Goal: Task Accomplishment & Management: Manage account settings

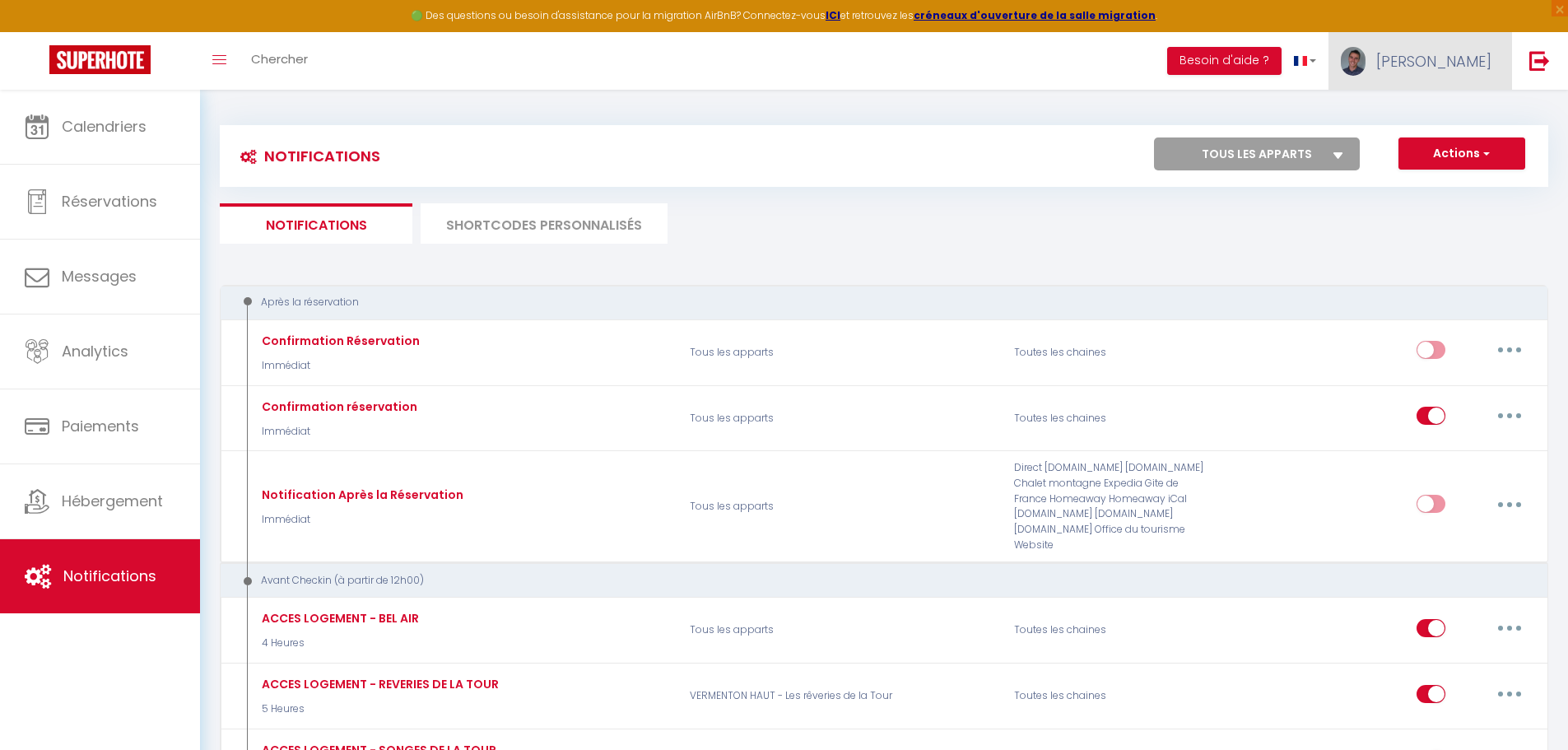
click at [1456, 72] on link "[PERSON_NAME]" at bounding box center [1420, 61] width 183 height 58
click at [1439, 114] on link "Paramètres" at bounding box center [1446, 115] width 122 height 28
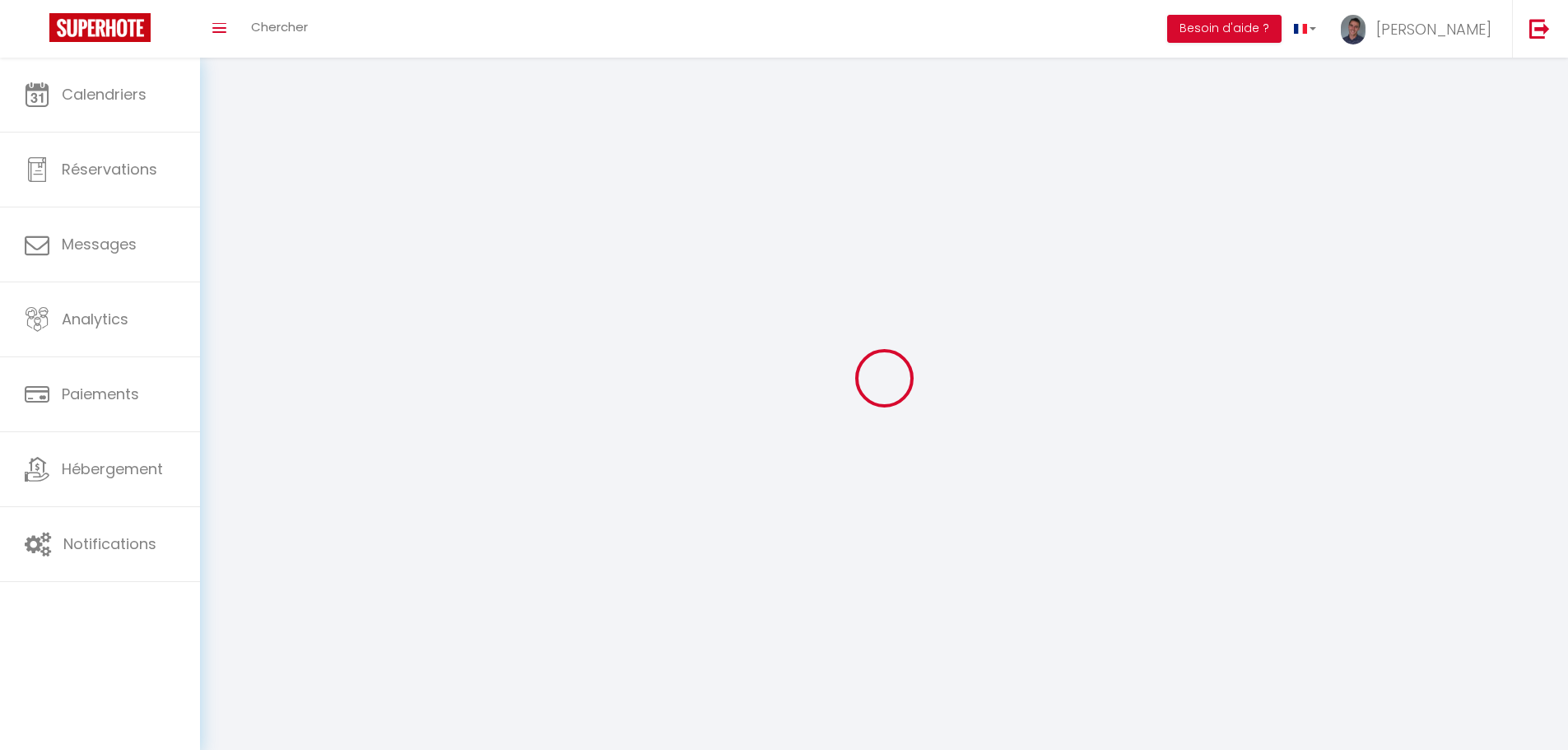
type input "[PERSON_NAME]"
type input "[PERSON_NAME] IMMO"
type input "0611111647"
type input "4 IMPASSE FEU AU CLAIR, DEUX RIVIERES"
type input "89460"
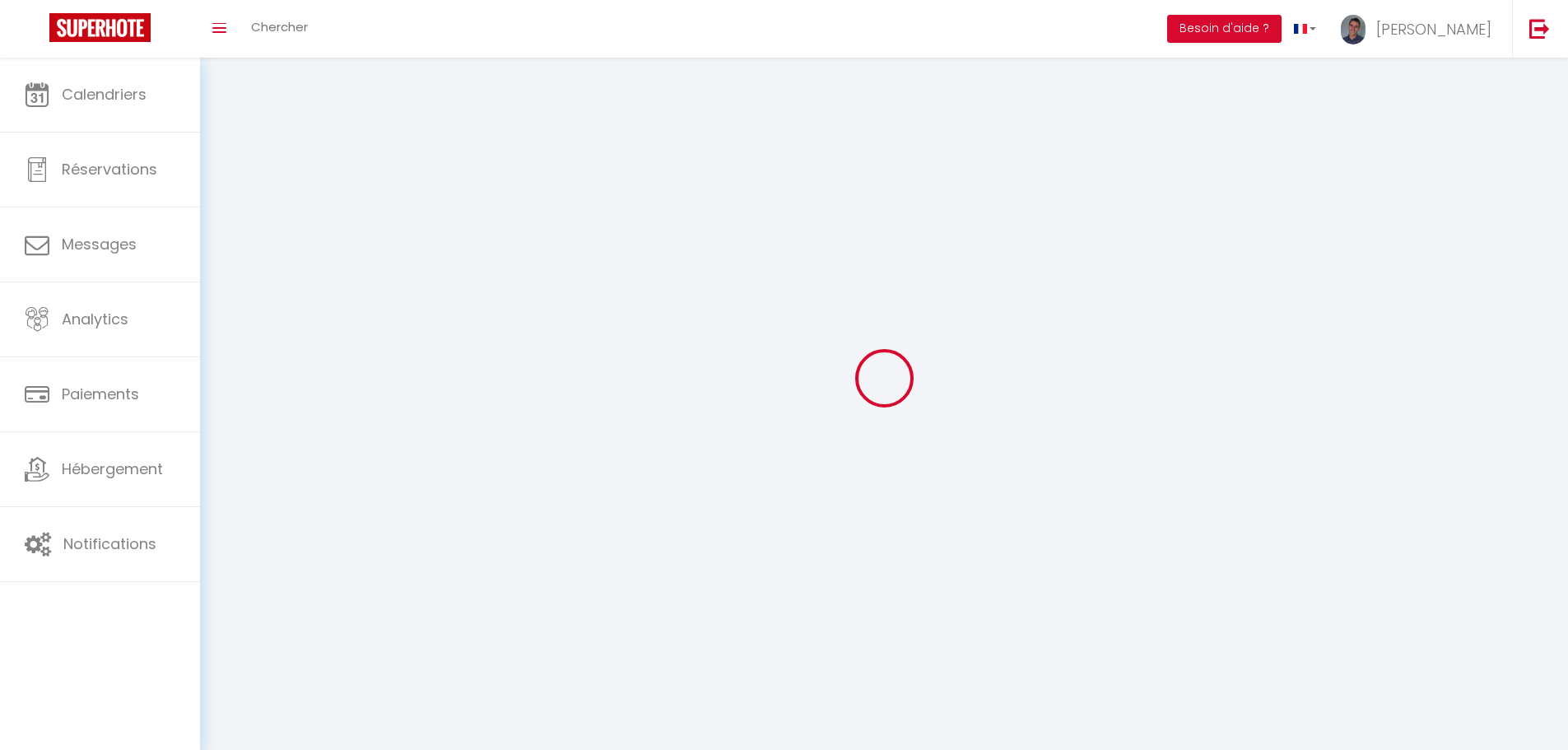
type input "CRAVANT"
type input "h9DEUGqNNchaTTDakcR0psdQW"
type input "zUrkvzTeCl7c8QZz5cIXSVlRN"
type input "[URL][DOMAIN_NAME]"
type input "IJ71505"
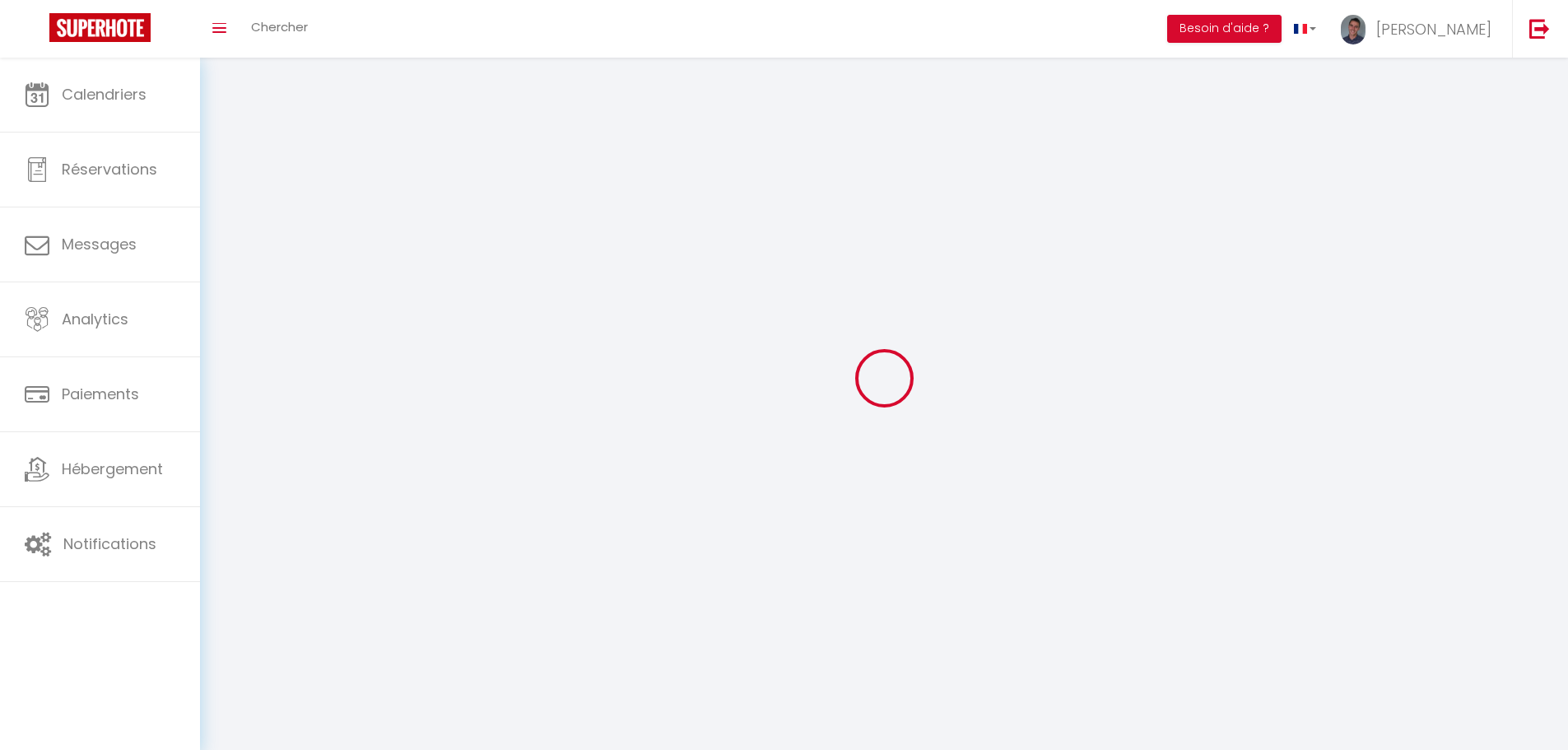
type input "h9DEUGqNNchaTTDakcR0psdQW"
type input "zUrkvzTeCl7c8QZz5cIXSVlRN"
type input "[URL][DOMAIN_NAME]"
select select "28"
select select "fr"
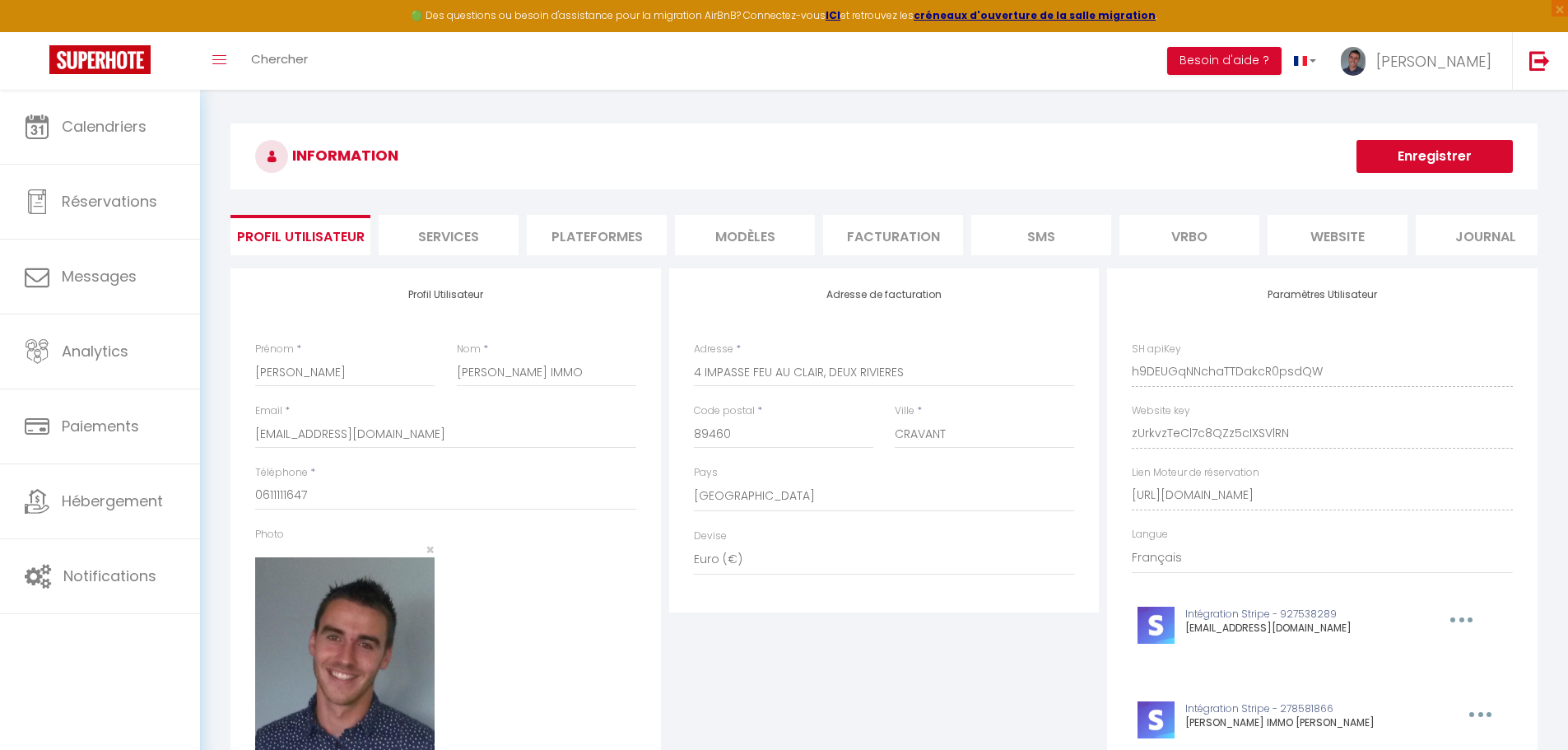
click at [904, 233] on li "Facturation" at bounding box center [893, 234] width 140 height 40
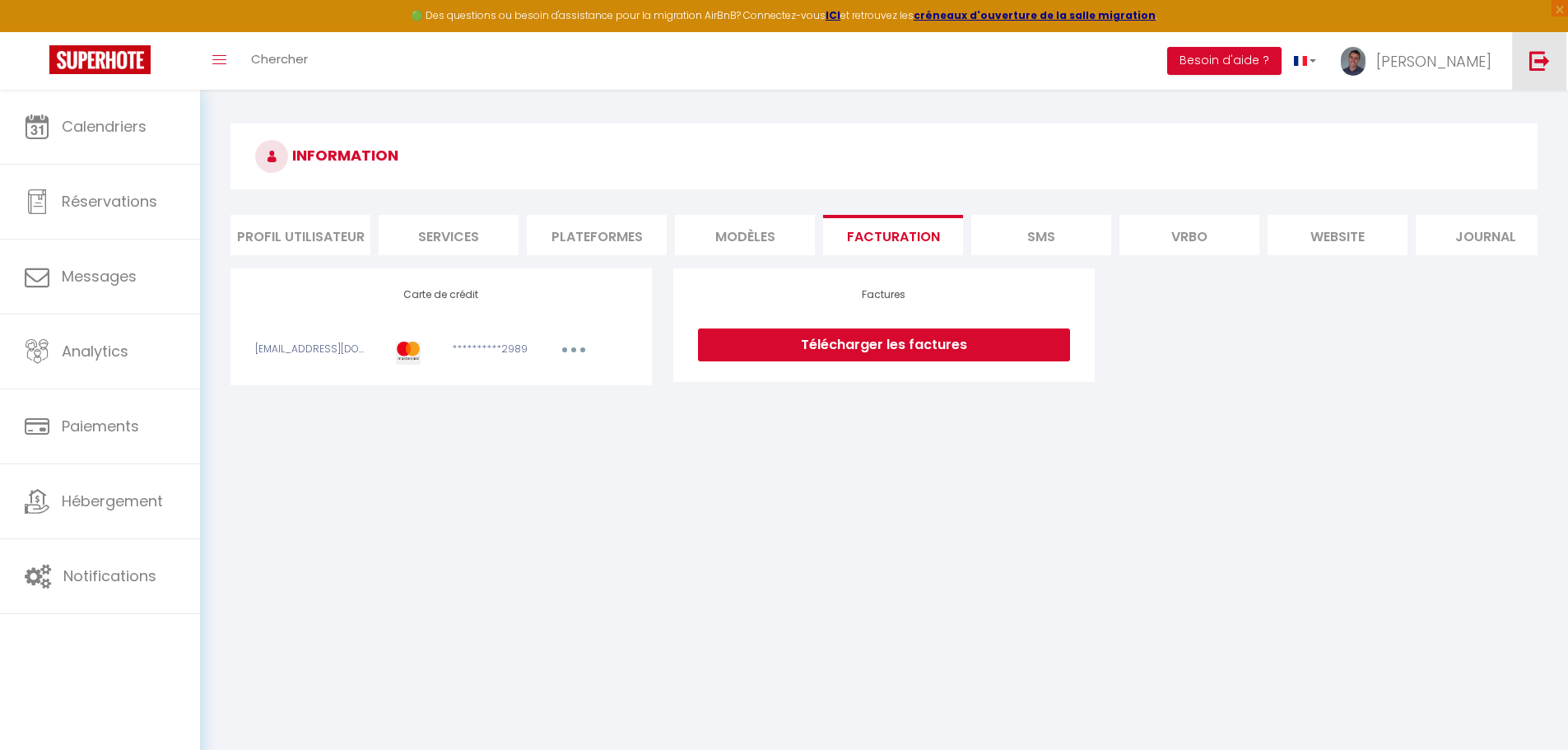
click at [1529, 62] on img at bounding box center [1539, 60] width 21 height 21
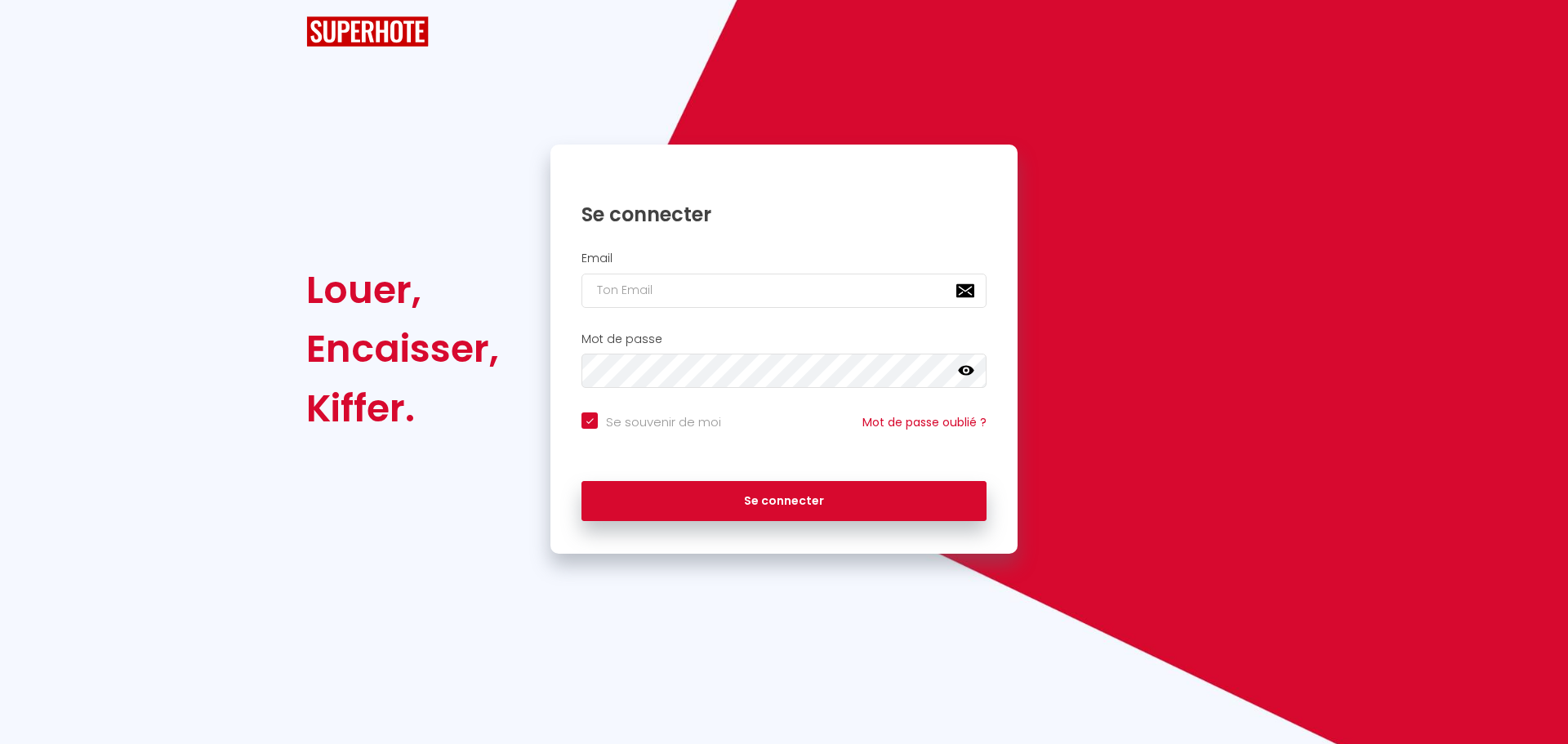
checkbox input "true"
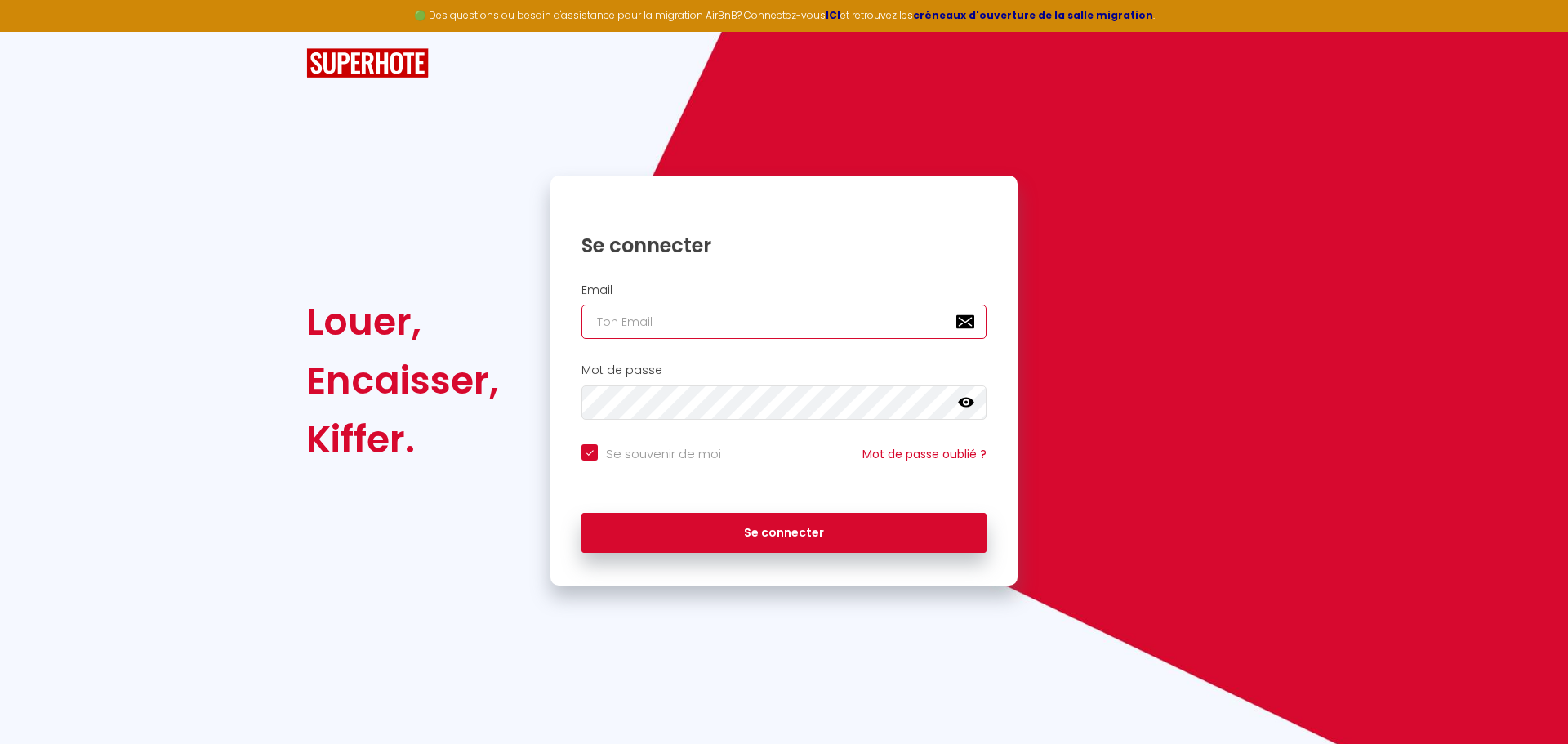
type input "[PERSON_NAME][EMAIL_ADDRESS][PERSON_NAME][DOMAIN_NAME]"
checkbox input "true"
drag, startPoint x: 770, startPoint y: 321, endPoint x: 471, endPoint y: 321, distance: 299.0
click at [473, 322] on div "Louer, Encaisser, [PERSON_NAME]. Se connecter Email [PERSON_NAME][EMAIL_ADDRESS…" at bounding box center [784, 381] width 976 height 410
type input "[EMAIL_ADDRESS][DOMAIN_NAME]"
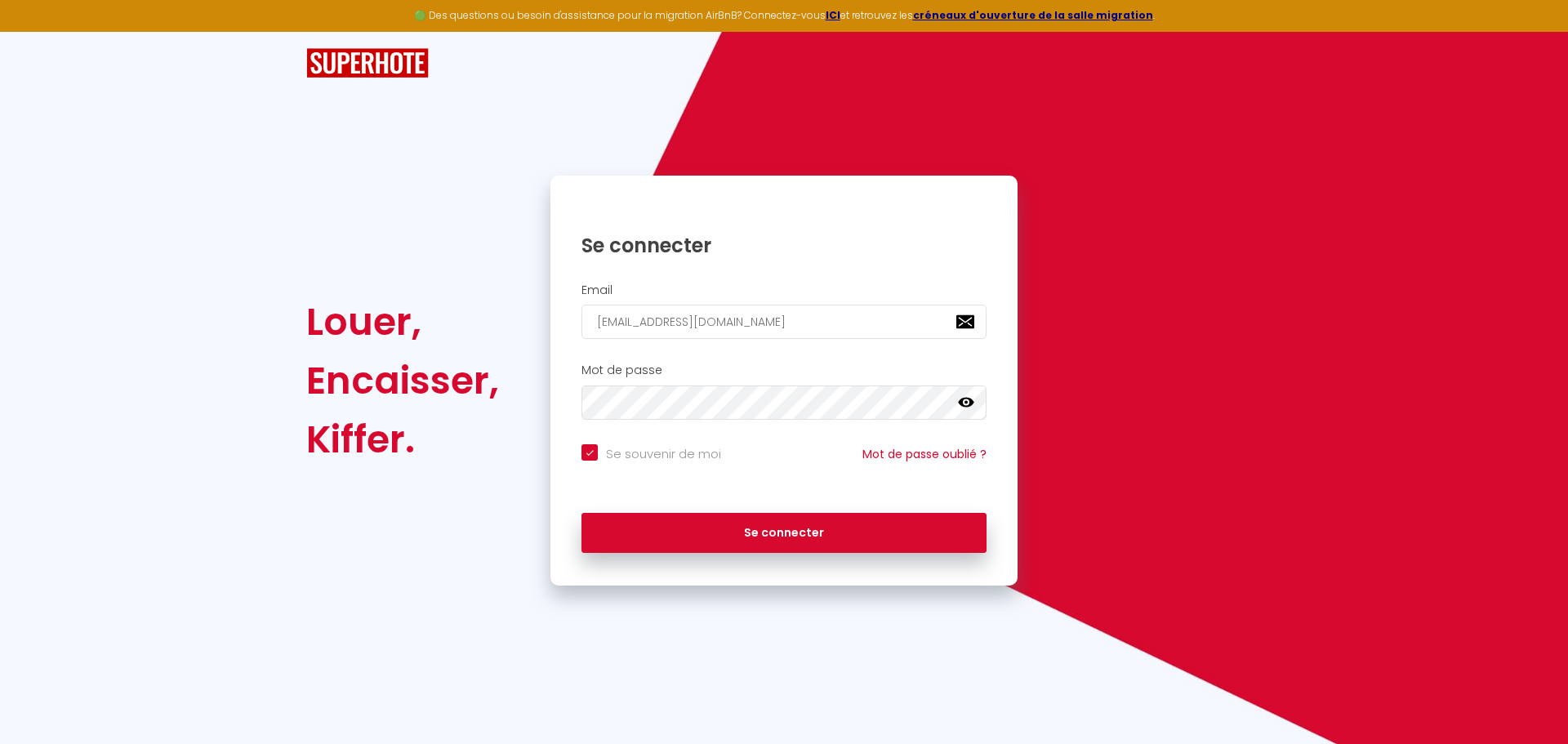
checkbox input "true"
type input "[EMAIL_ADDRESS][DOMAIN_NAME]"
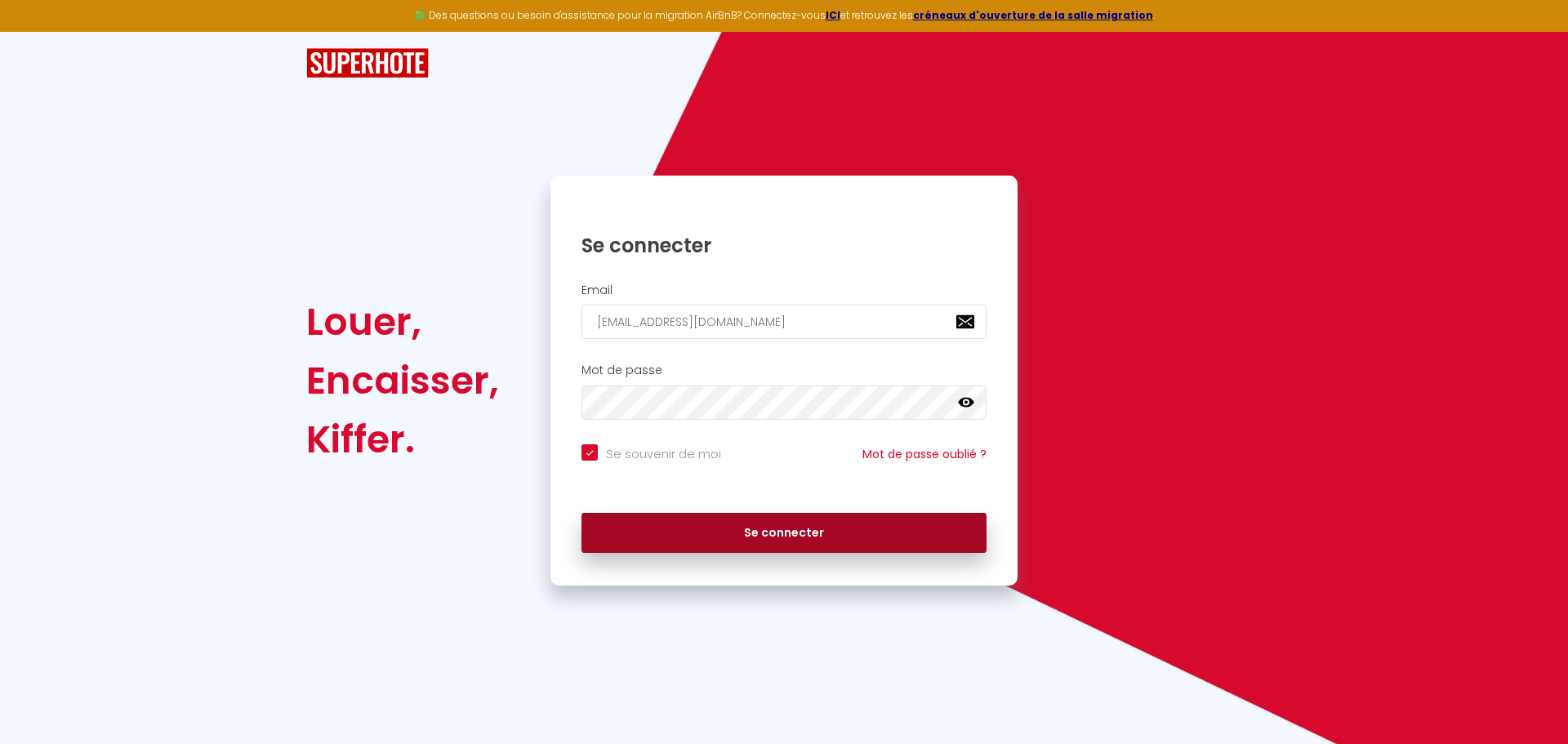
click at [641, 524] on button "Se connecter" at bounding box center [784, 532] width 406 height 41
checkbox input "true"
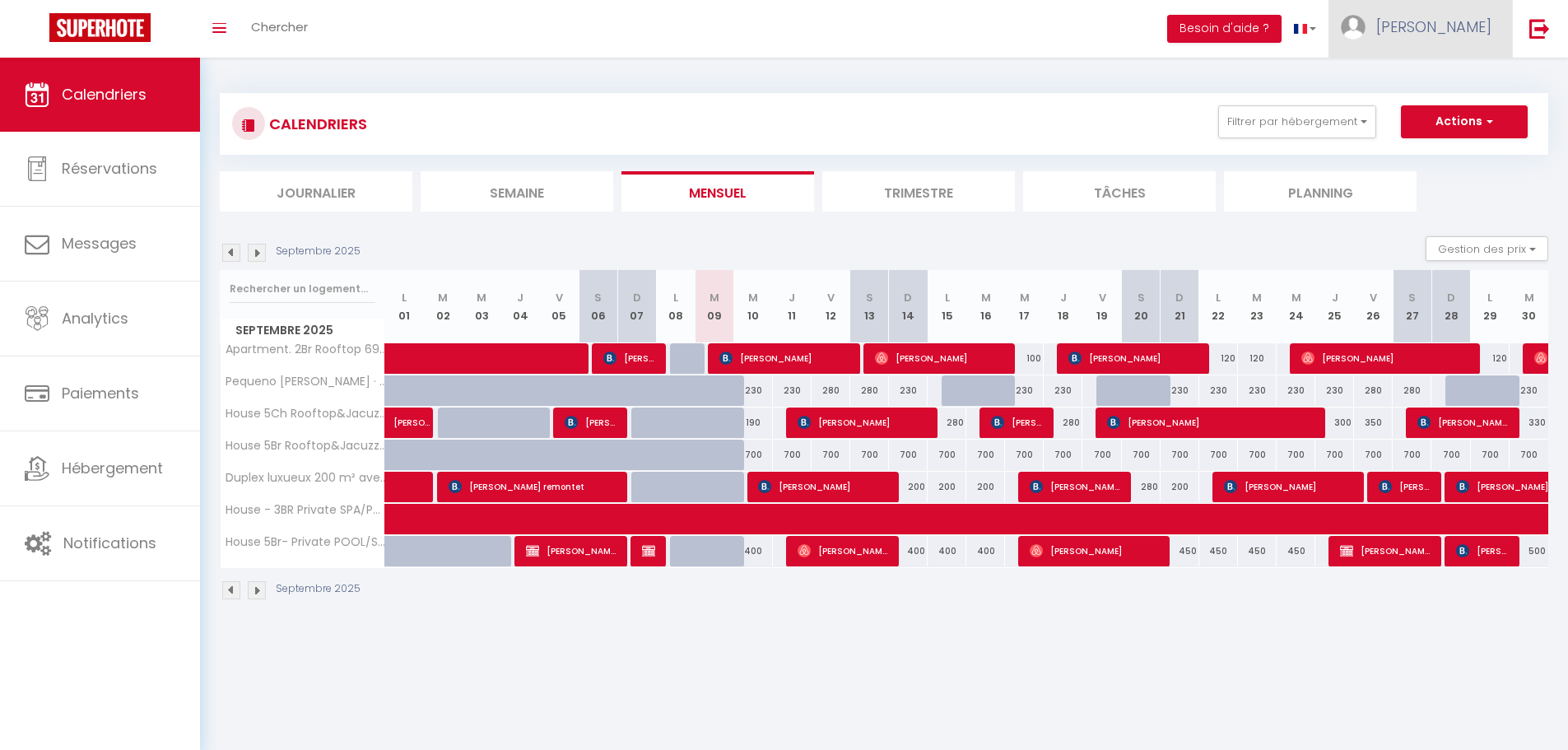
click at [1462, 27] on span "[PERSON_NAME]" at bounding box center [1433, 27] width 116 height 21
click at [1456, 65] on div "Paramètres Équipe" at bounding box center [1446, 97] width 132 height 71
click at [1449, 70] on link "Paramètres" at bounding box center [1446, 83] width 122 height 28
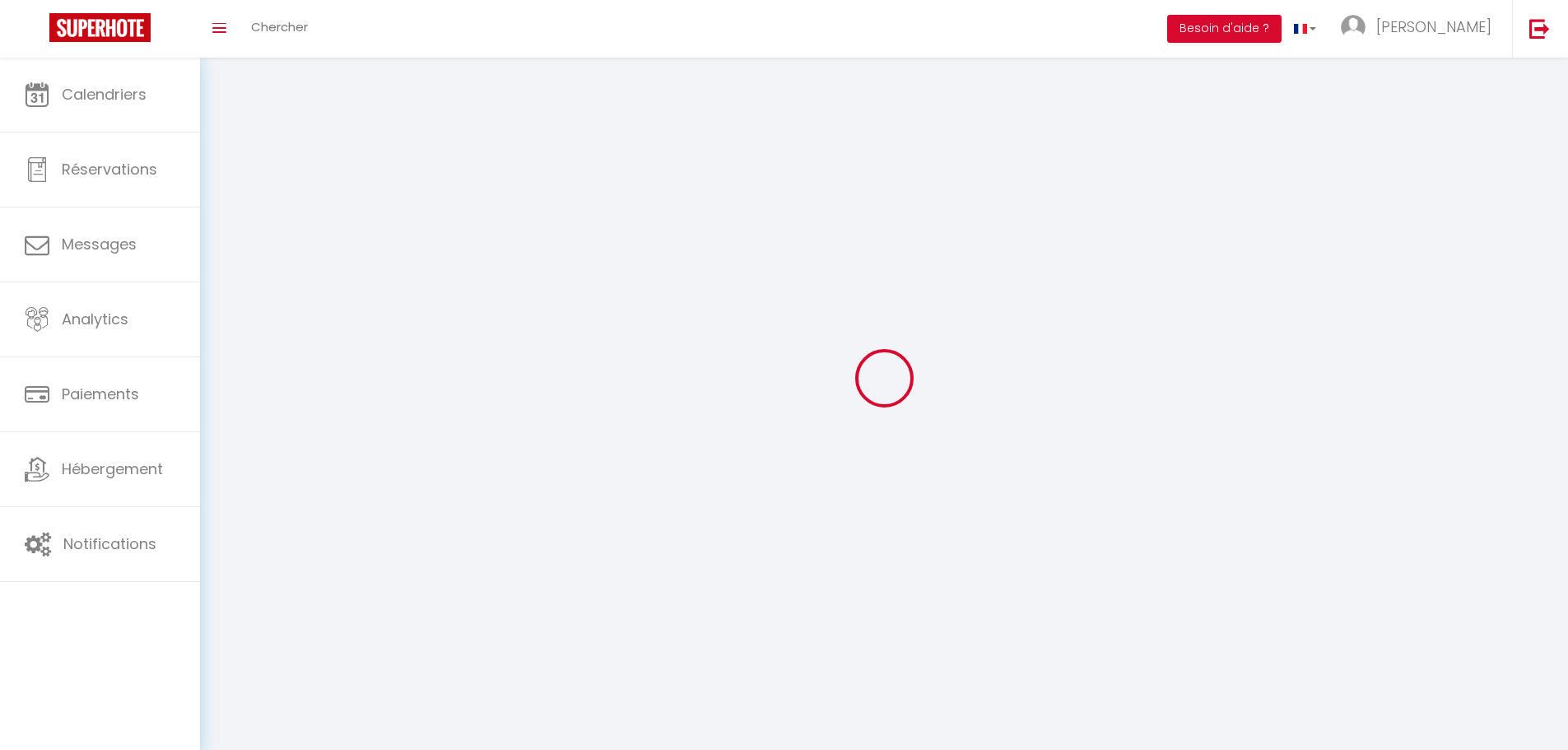
select select "201"
select select "28"
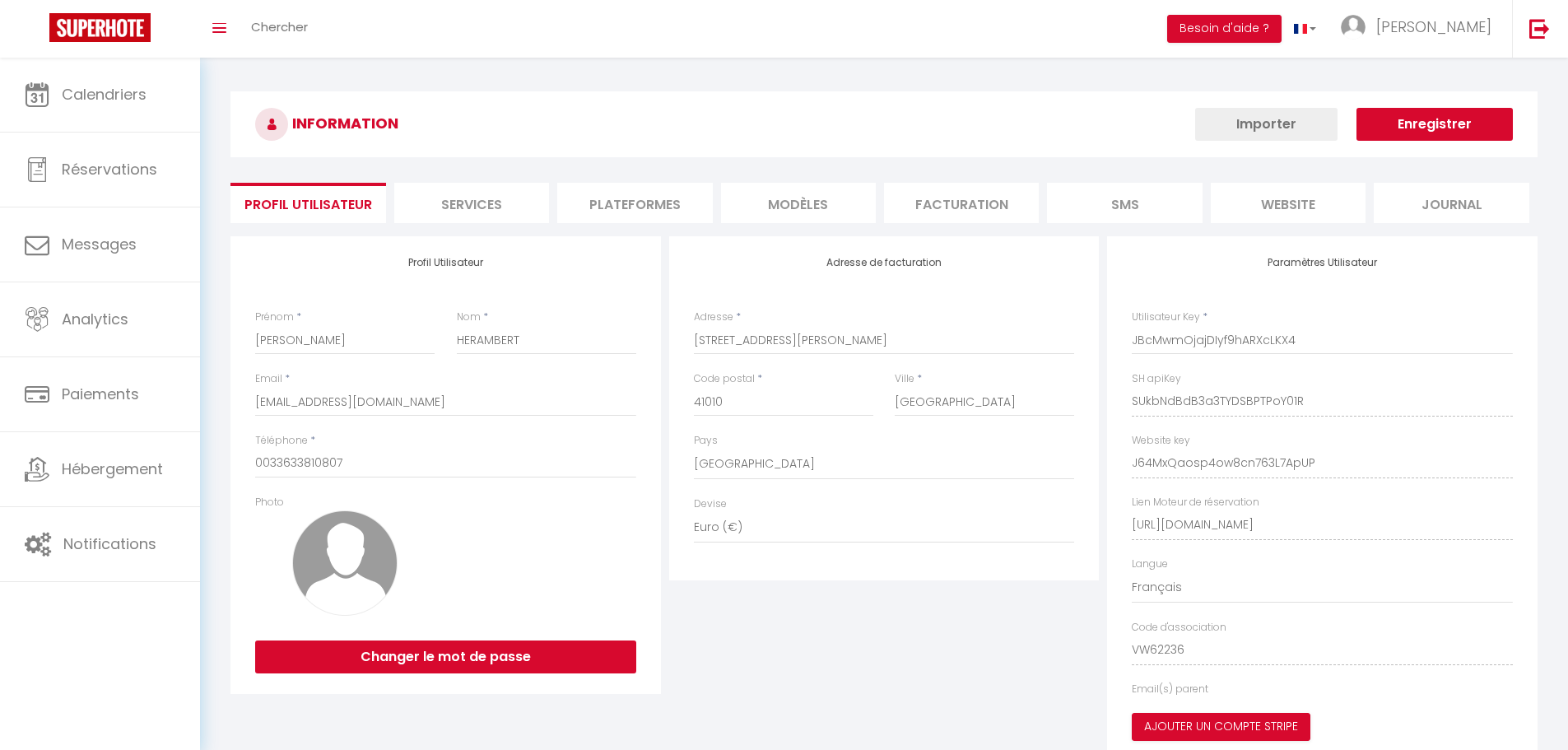
type input "SUkbNdBdB3a3TYDSBPTPoY01R"
type input "J64MxQaosp4ow8cn763L7ApUP"
type input "[URL][DOMAIN_NAME]"
select select "fr"
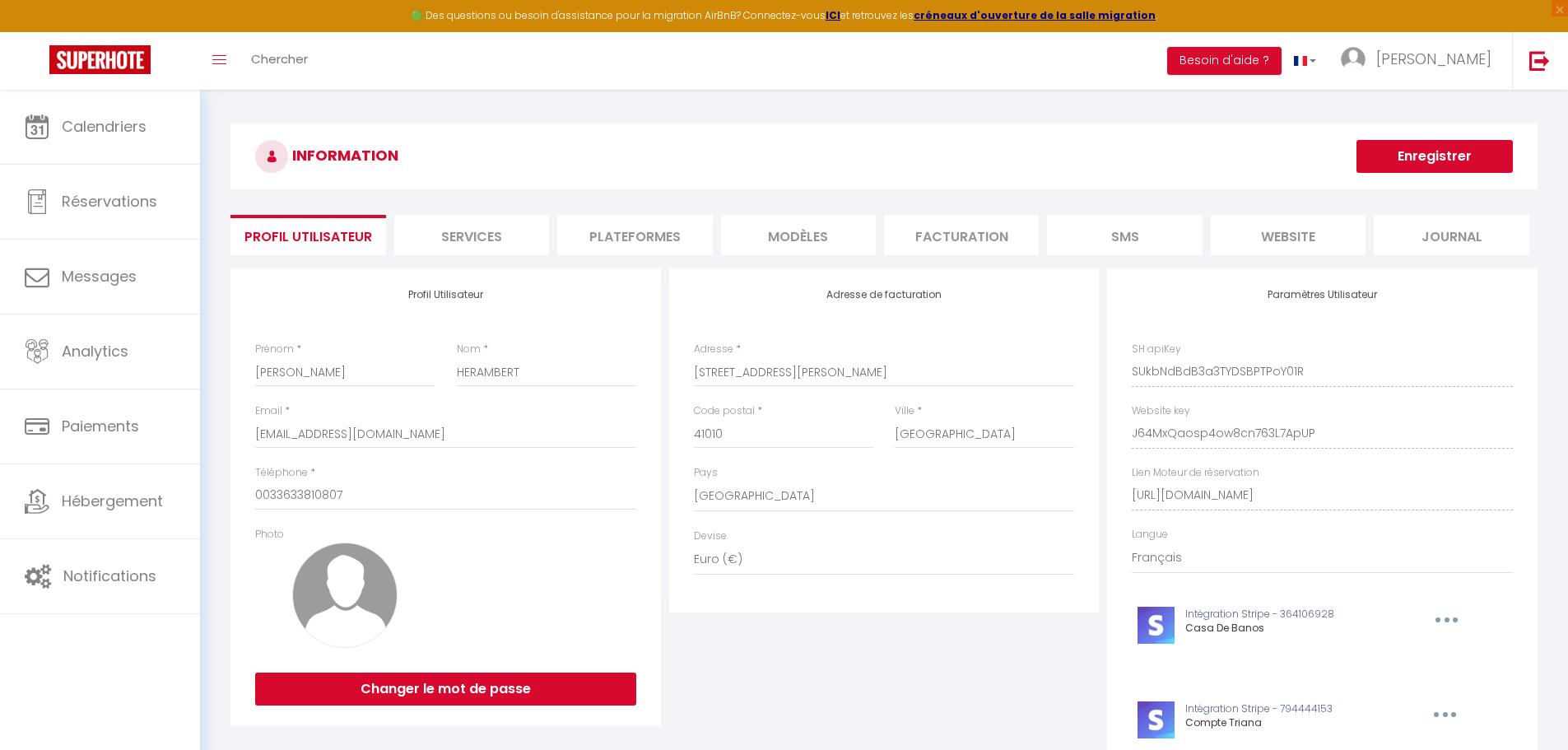
click at [957, 230] on li "Facturation" at bounding box center [961, 234] width 155 height 40
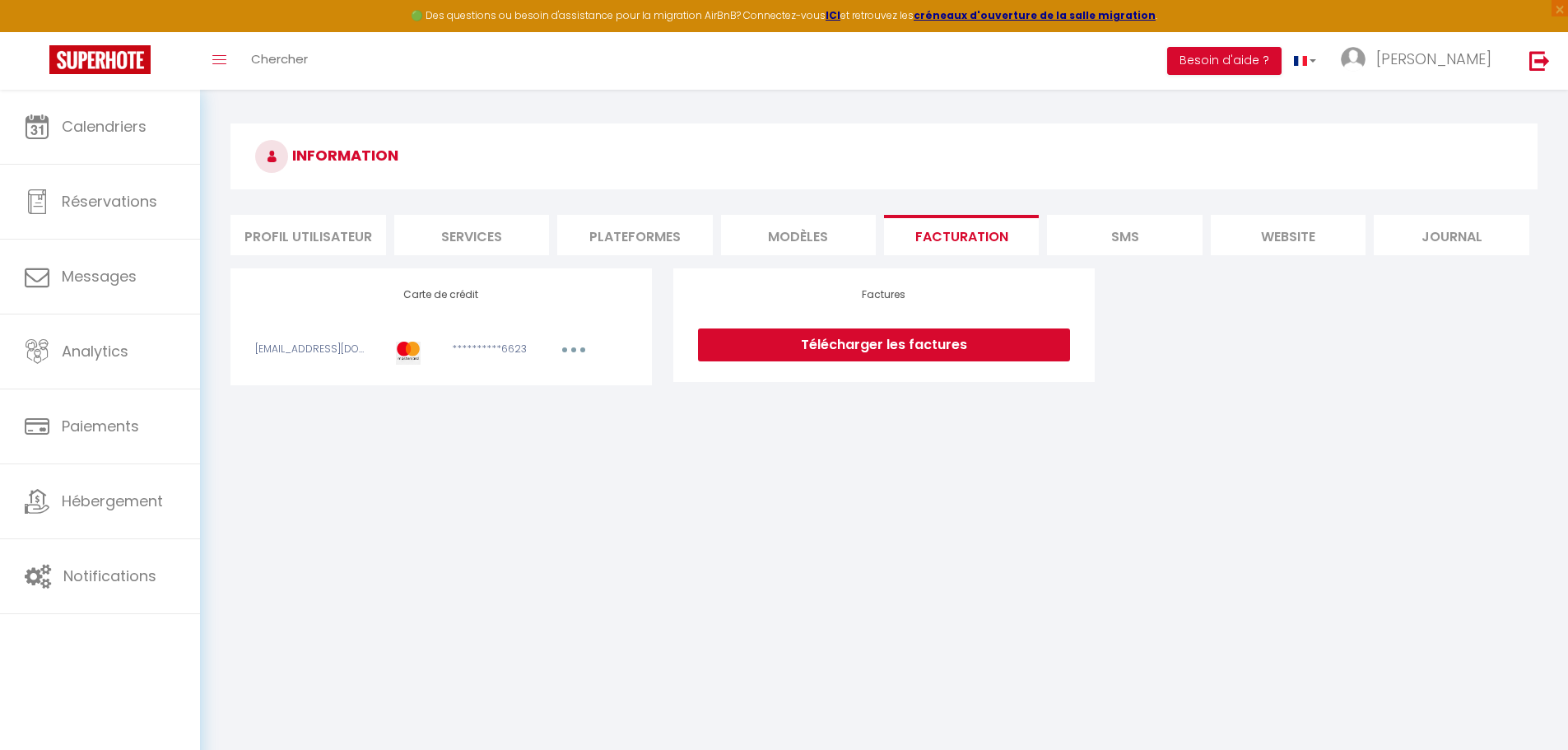
click at [567, 353] on button "button" at bounding box center [573, 352] width 46 height 21
